Goal: Communication & Community: Share content

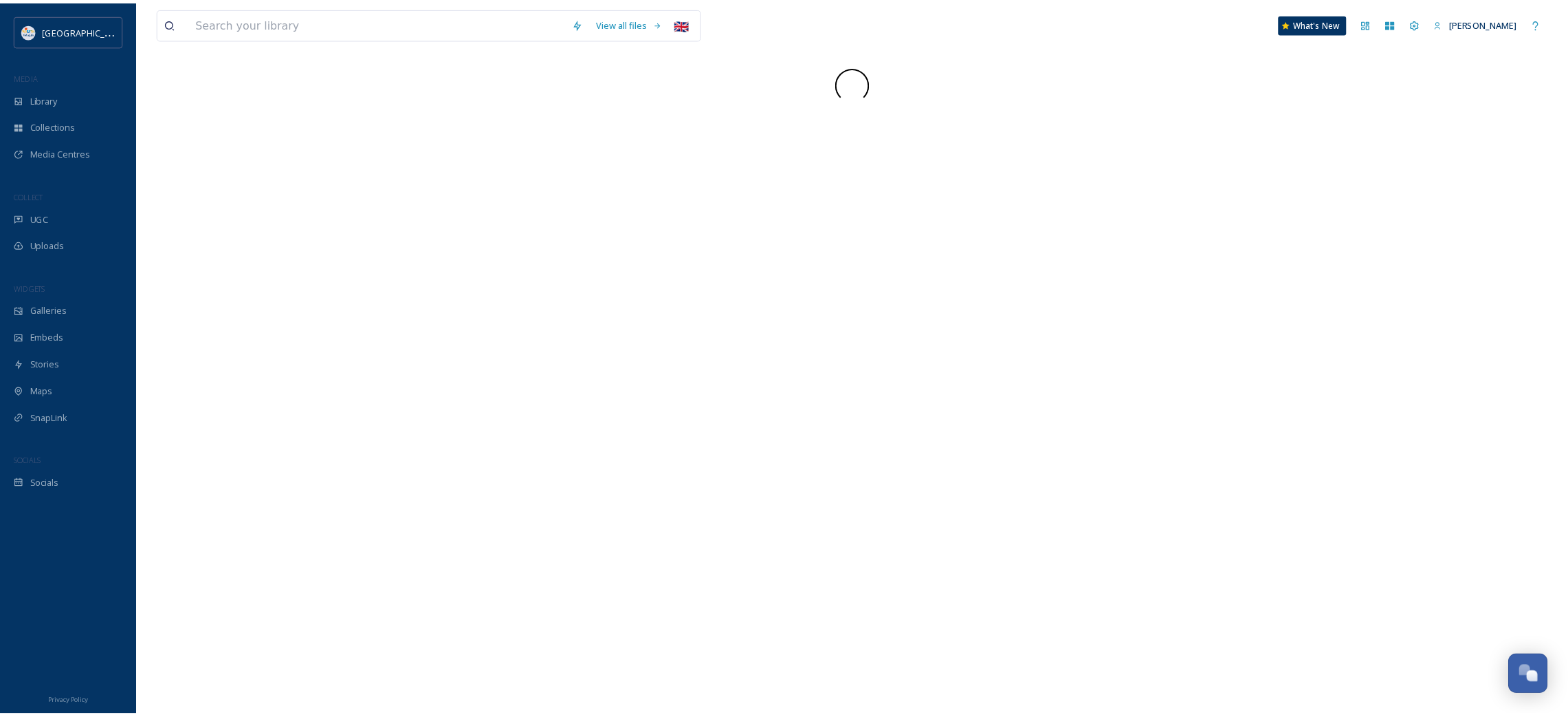
scroll to position [797, 0]
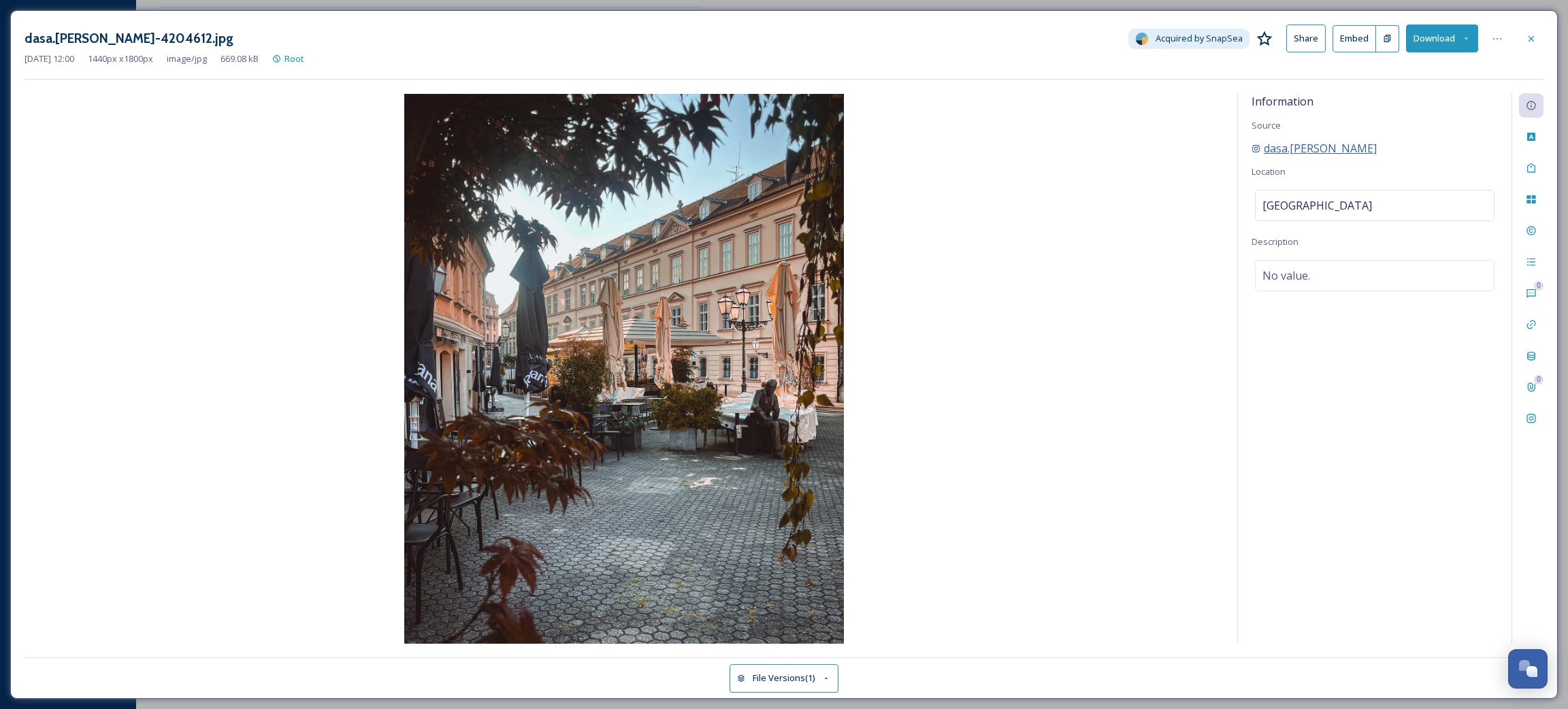
click at [1303, 150] on span "dasa.[PERSON_NAME]" at bounding box center [1320, 148] width 113 height 16
click at [1088, 219] on img at bounding box center [624, 368] width 1199 height 550
click at [1520, 37] on div at bounding box center [1531, 38] width 25 height 25
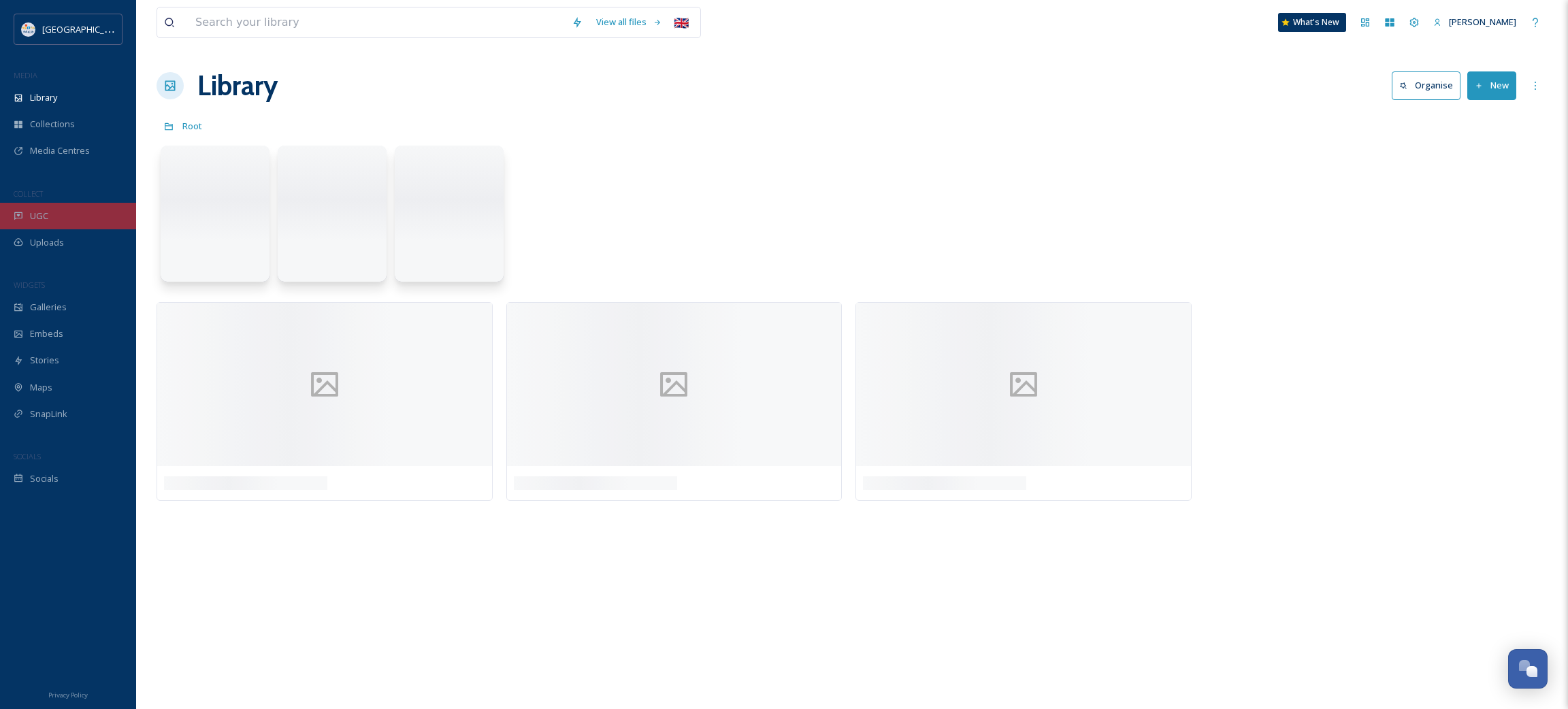
click at [26, 228] on div "UGC" at bounding box center [68, 215] width 136 height 26
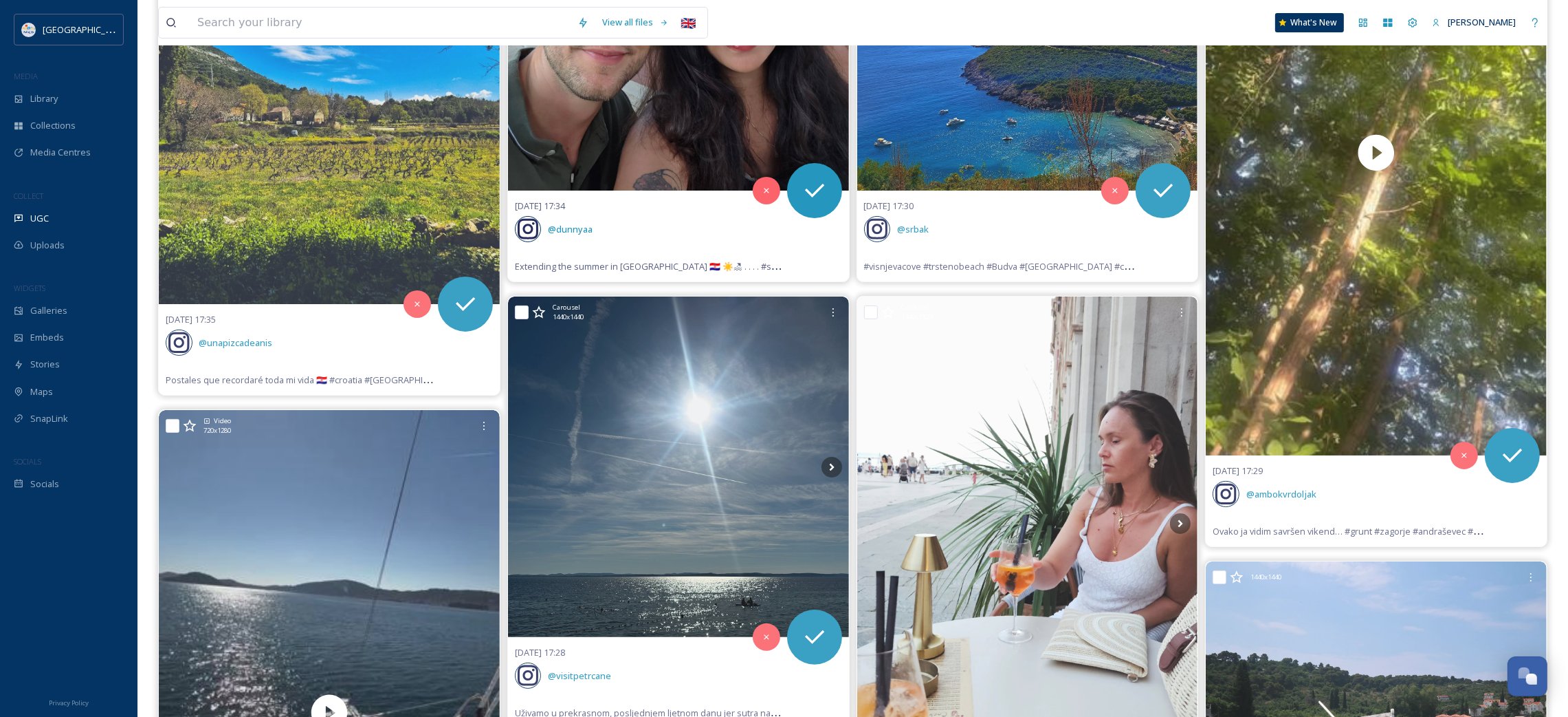
scroll to position [618, 0]
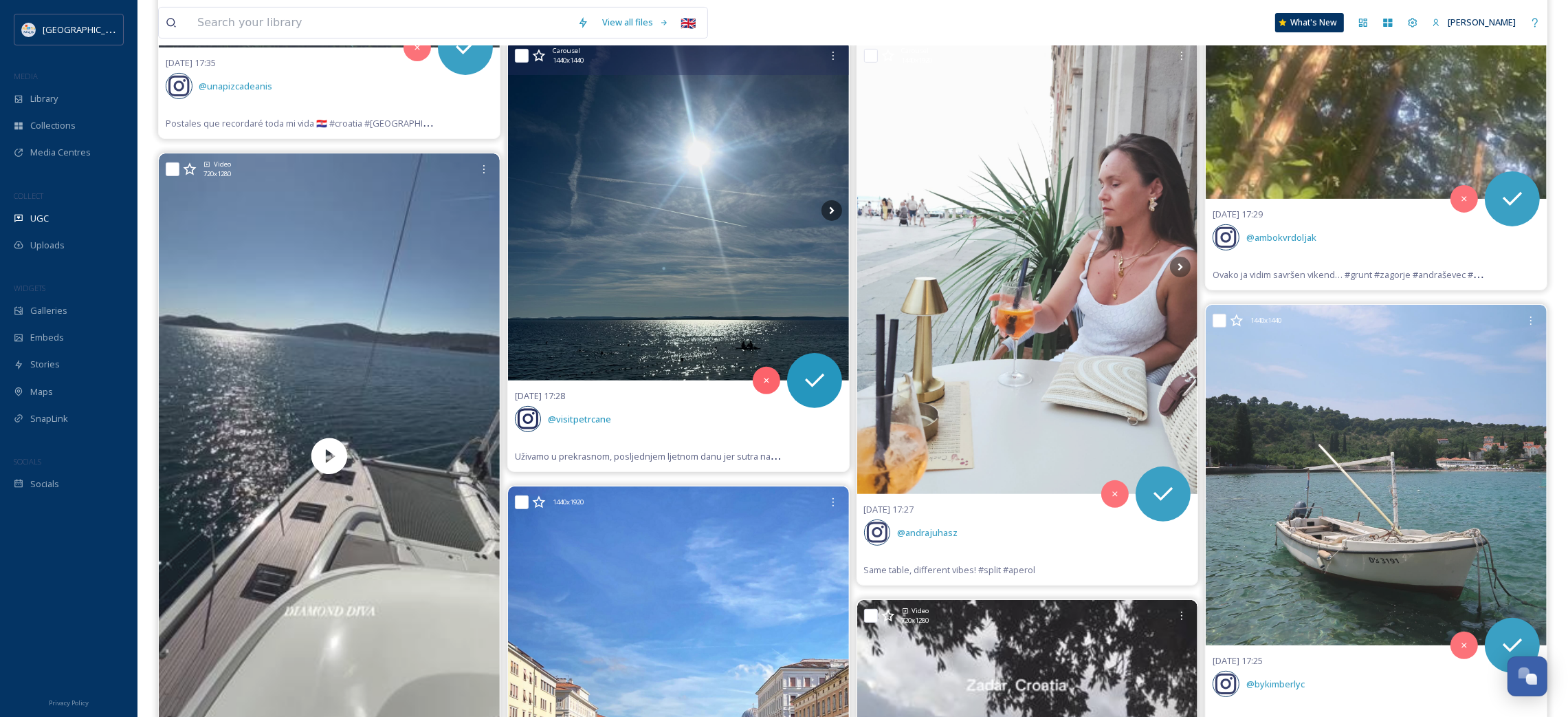
click at [592, 256] on img at bounding box center [678, 210] width 341 height 341
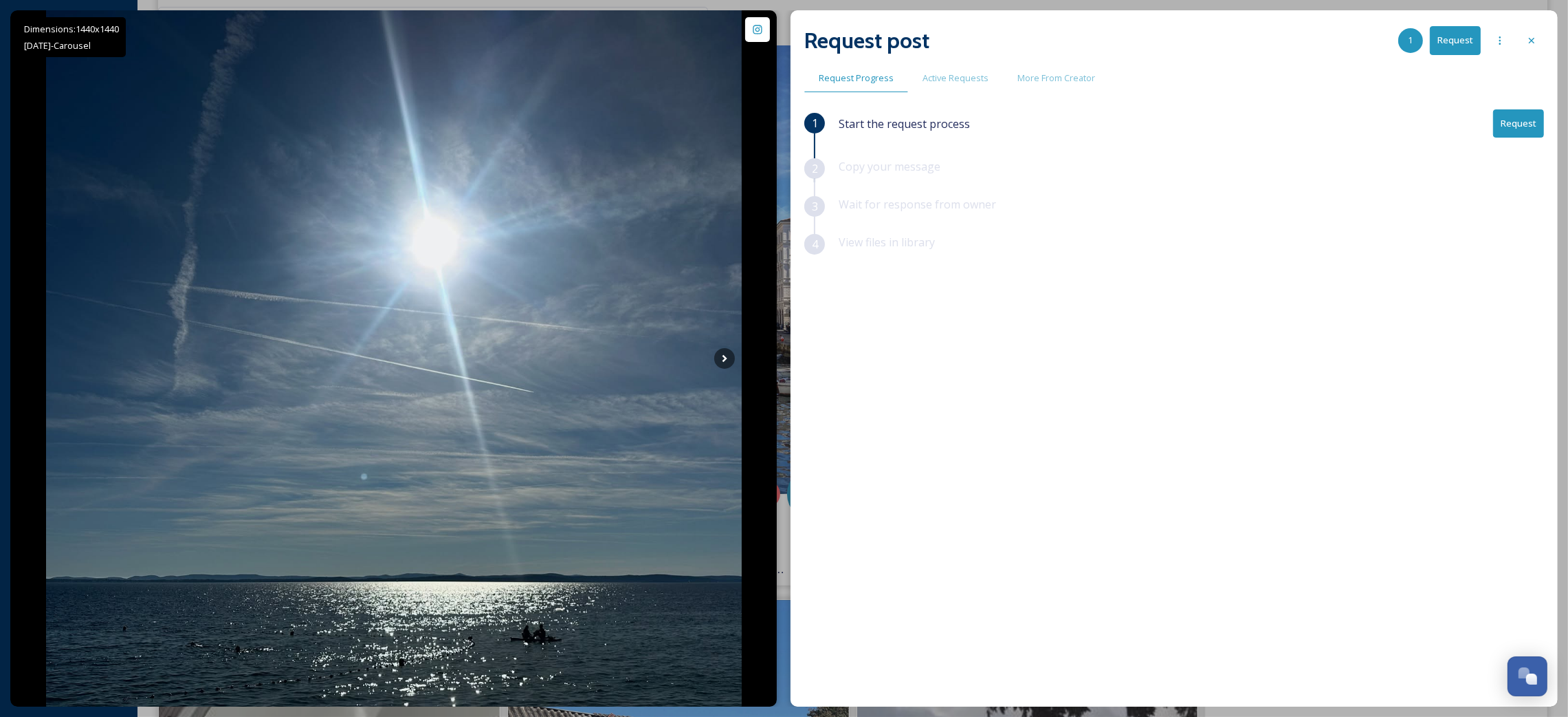
click at [1509, 133] on button "Request" at bounding box center [1518, 123] width 51 height 28
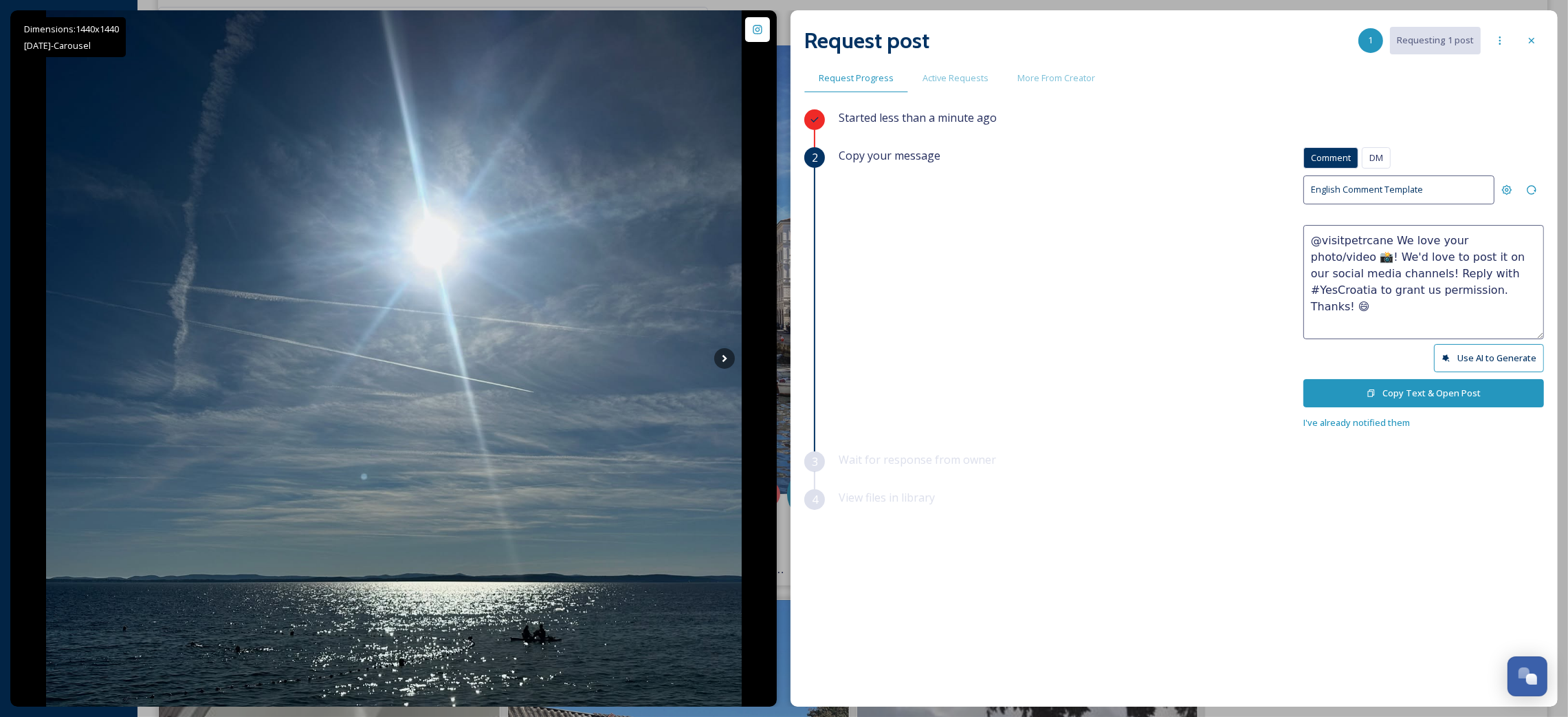
drag, startPoint x: 1442, startPoint y: 304, endPoint x: 1285, endPoint y: 218, distance: 179.0
click at [1286, 218] on div "Copy your message Comment DM Comment DM English Comment Template @visitpetrcane…" at bounding box center [1191, 289] width 705 height 284
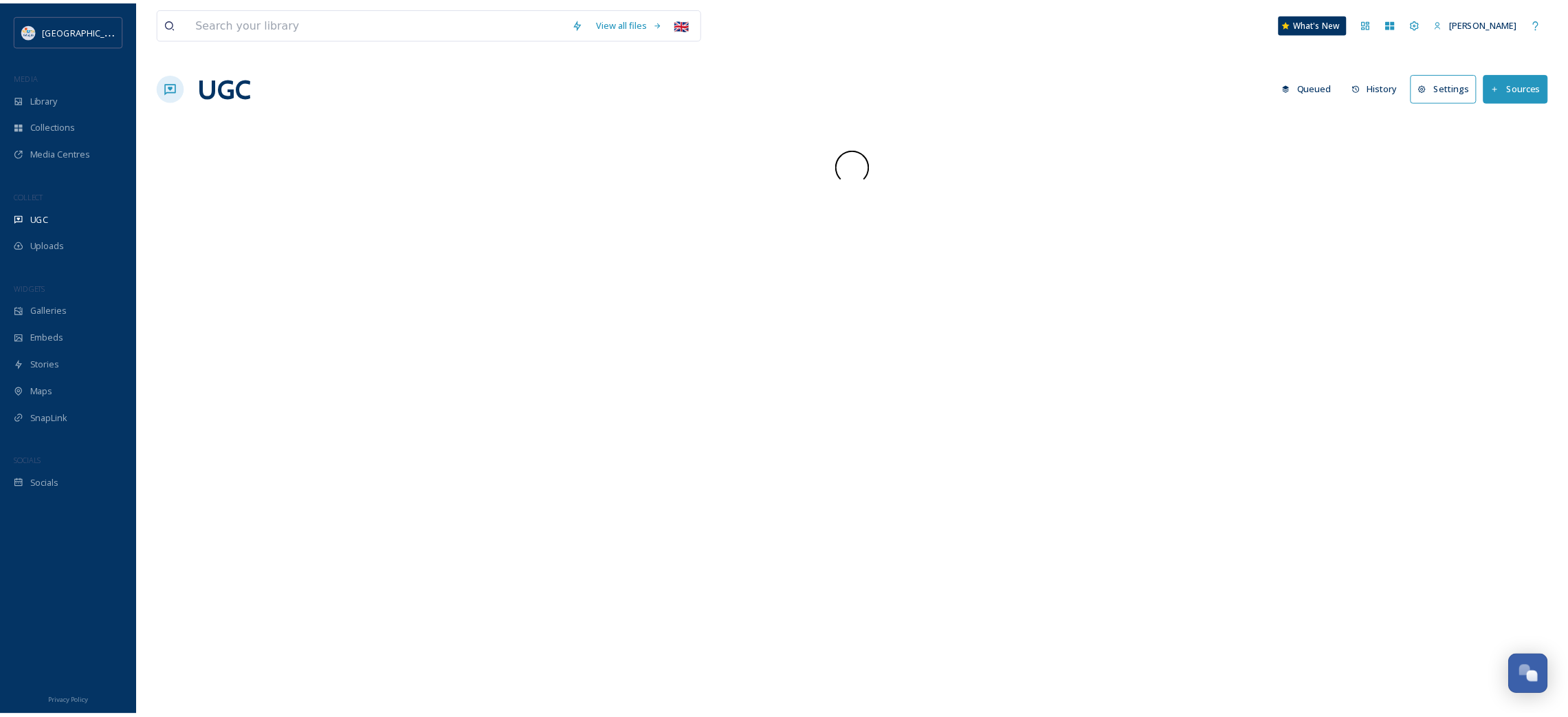
scroll to position [797, 0]
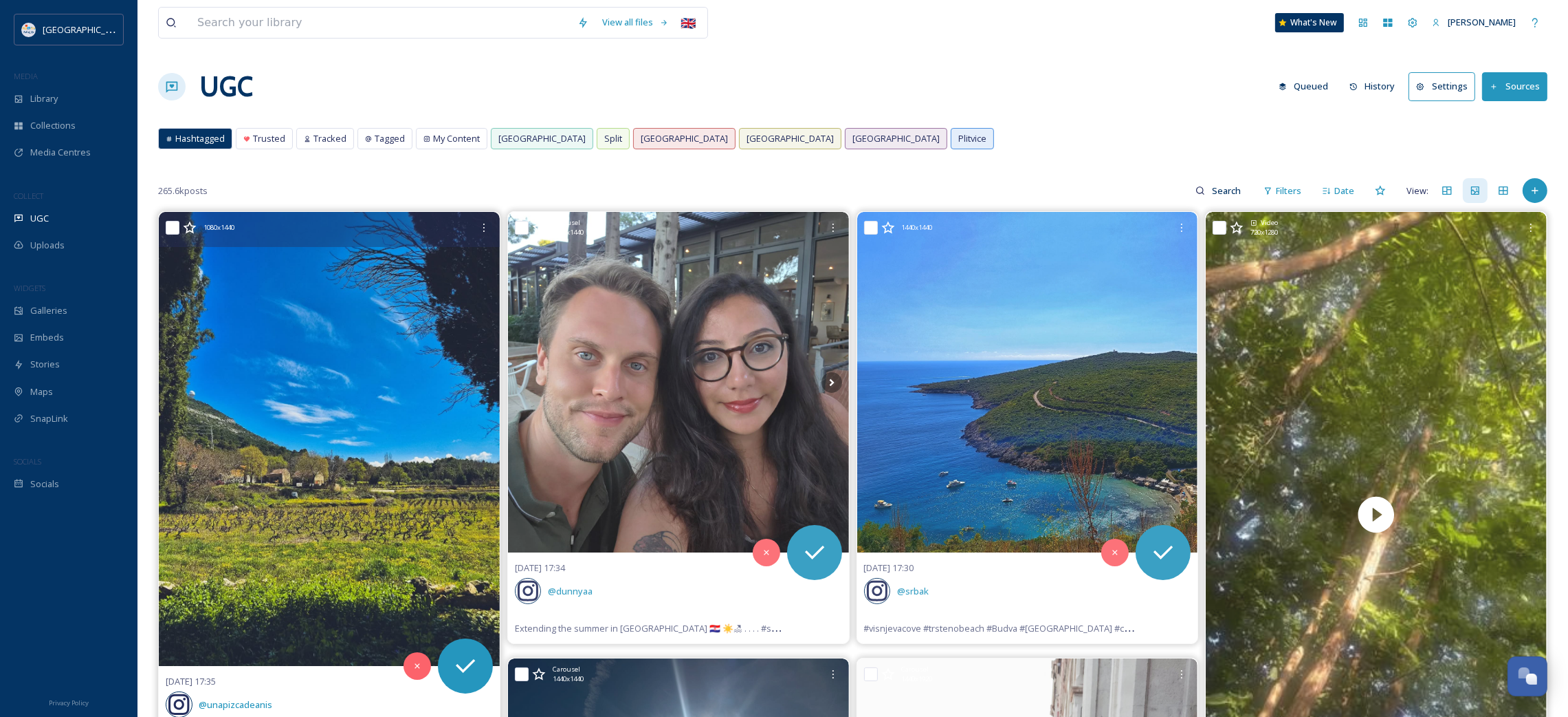
click at [329, 357] on img at bounding box center [329, 438] width 341 height 455
